Goal: Use online tool/utility: Utilize a website feature to perform a specific function

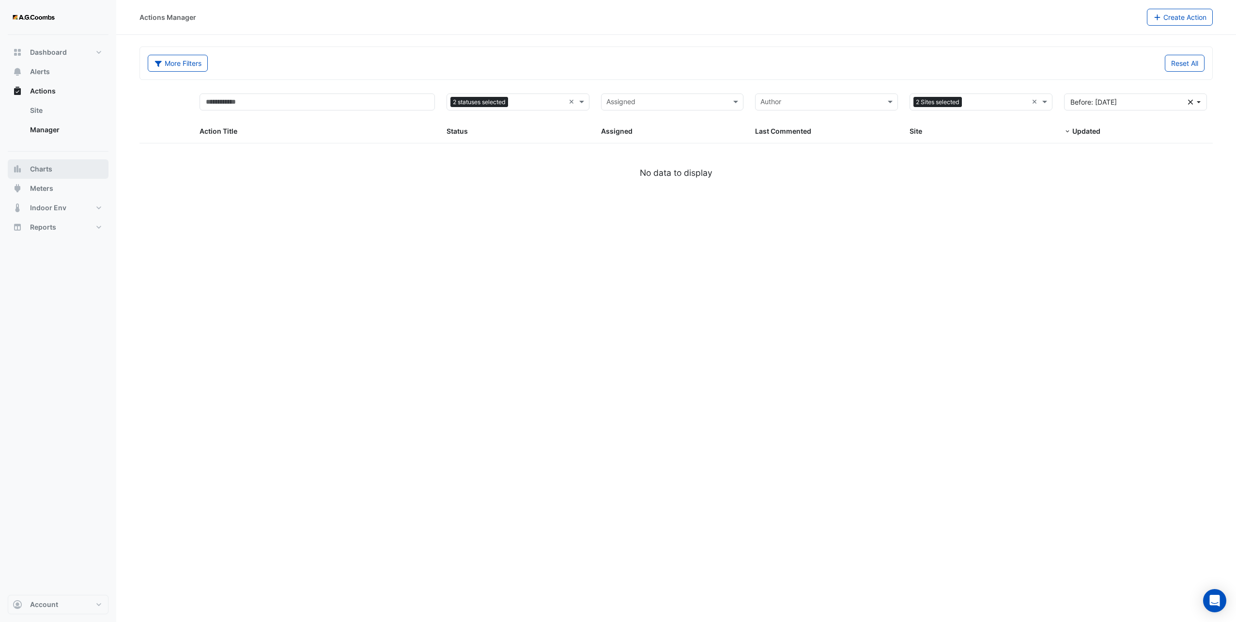
click at [66, 174] on button "Charts" at bounding box center [58, 168] width 101 height 19
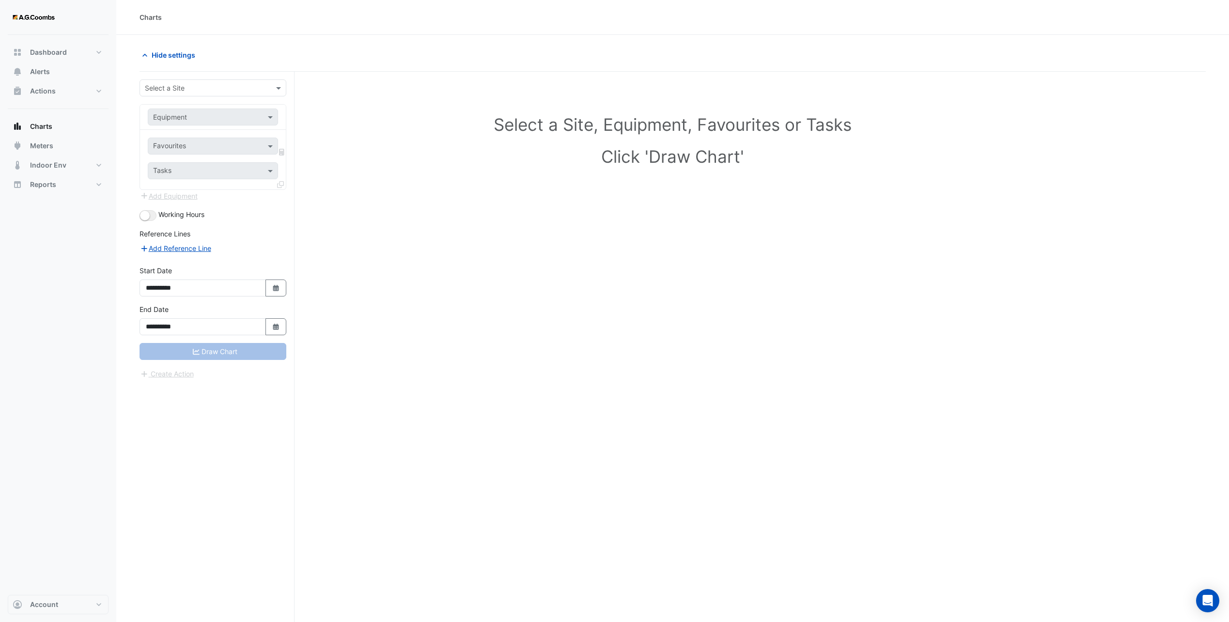
click at [267, 86] on div at bounding box center [213, 87] width 146 height 11
click at [215, 104] on div "[STREET_ADDRESS]" at bounding box center [213, 109] width 146 height 14
click at [272, 120] on span at bounding box center [271, 117] width 12 height 10
click at [201, 166] on div "AHU-18.2" at bounding box center [212, 166] width 129 height 14
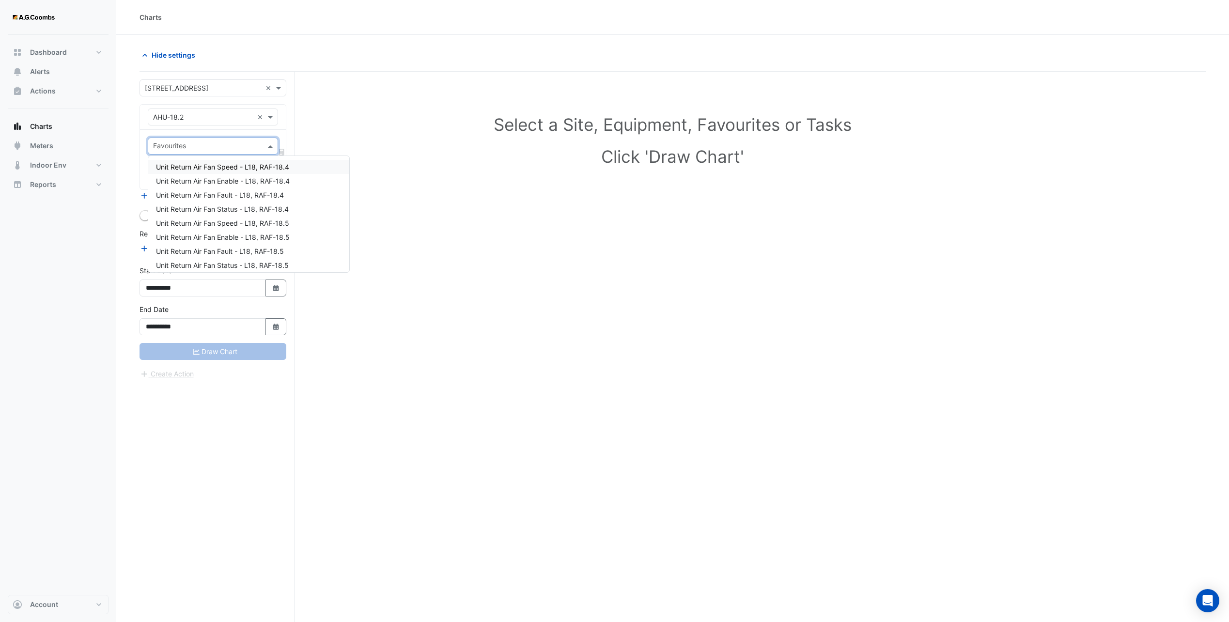
click at [274, 145] on span at bounding box center [271, 146] width 12 height 10
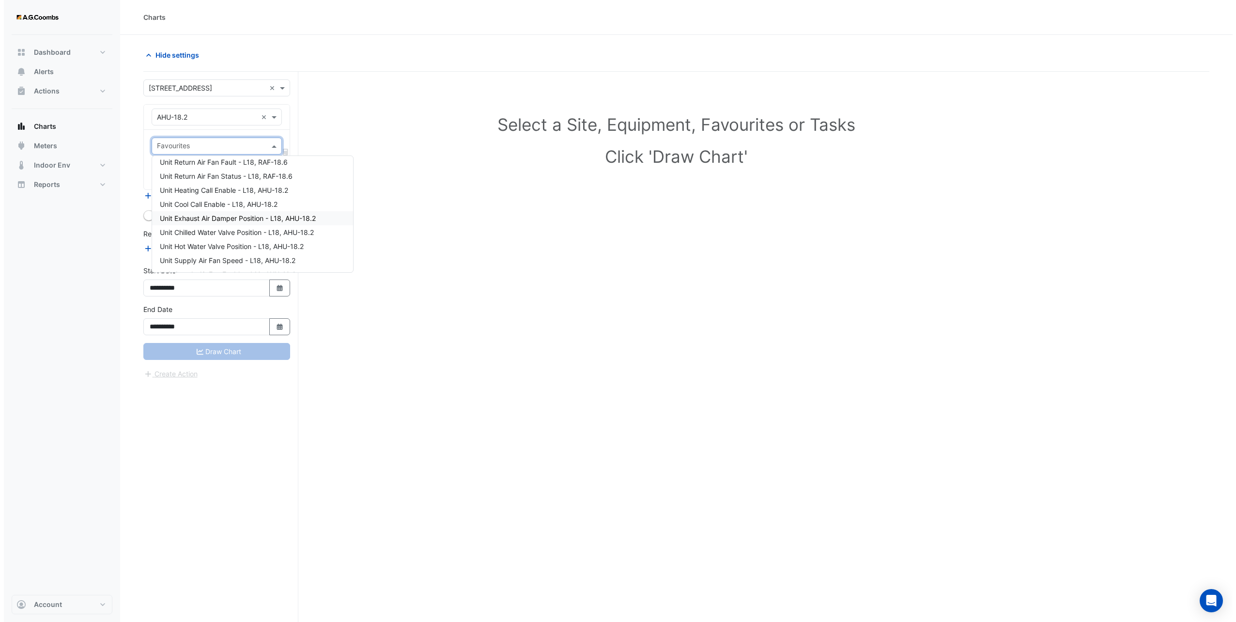
scroll to position [194, 0]
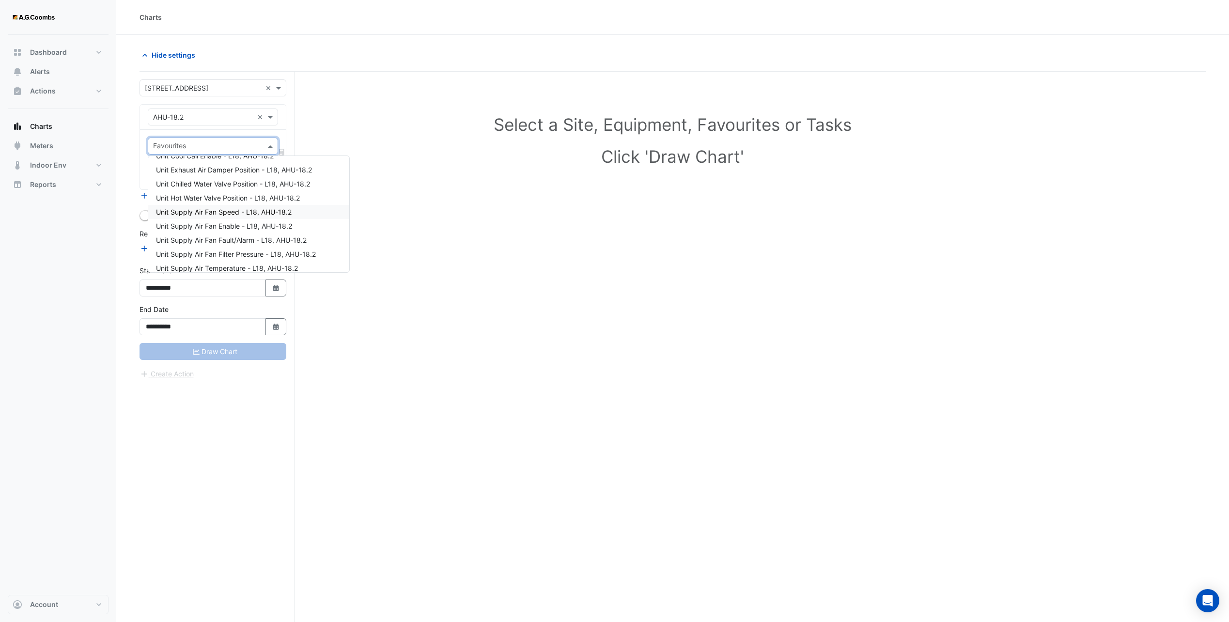
click at [215, 213] on span "Unit Supply Air Fan Speed - L18, AHU-18.2" at bounding box center [224, 212] width 136 height 8
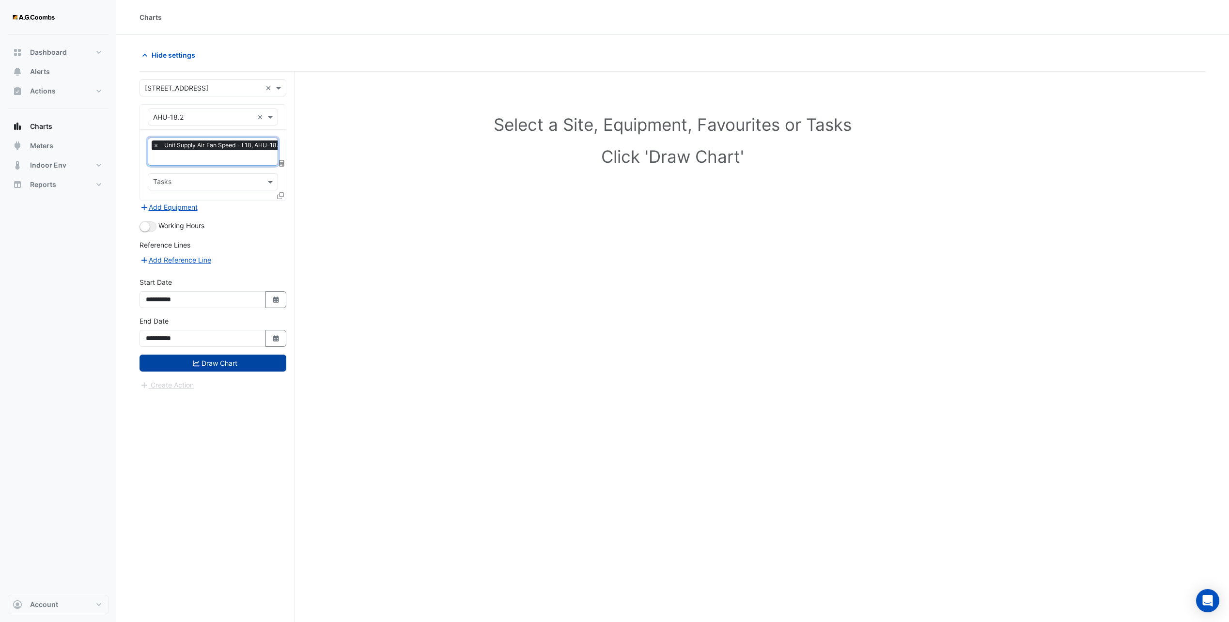
click at [247, 360] on button "Draw Chart" at bounding box center [212, 363] width 147 height 17
